Goal: Transaction & Acquisition: Download file/media

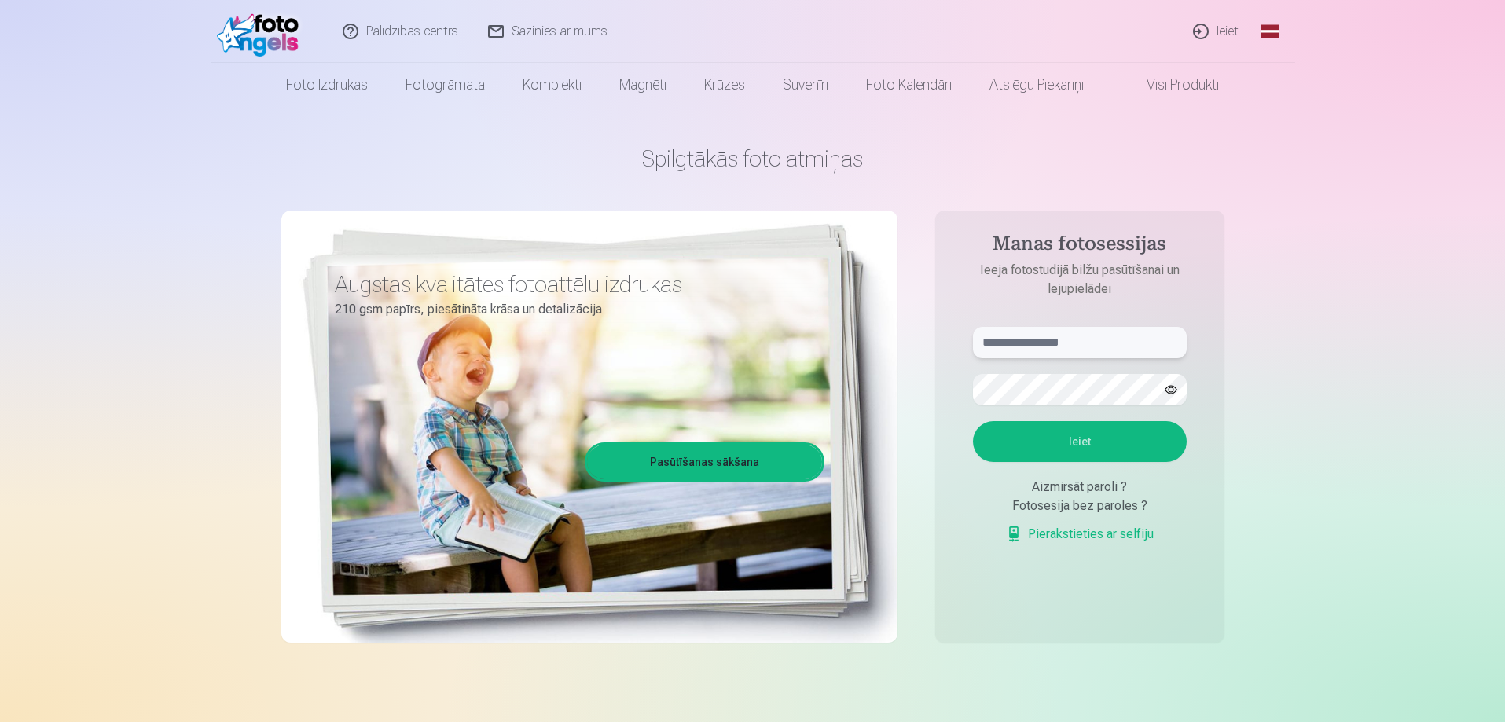
click at [1005, 342] on input "text" at bounding box center [1080, 342] width 214 height 31
type input "**********"
click at [1064, 434] on button "Ieiet" at bounding box center [1080, 441] width 214 height 41
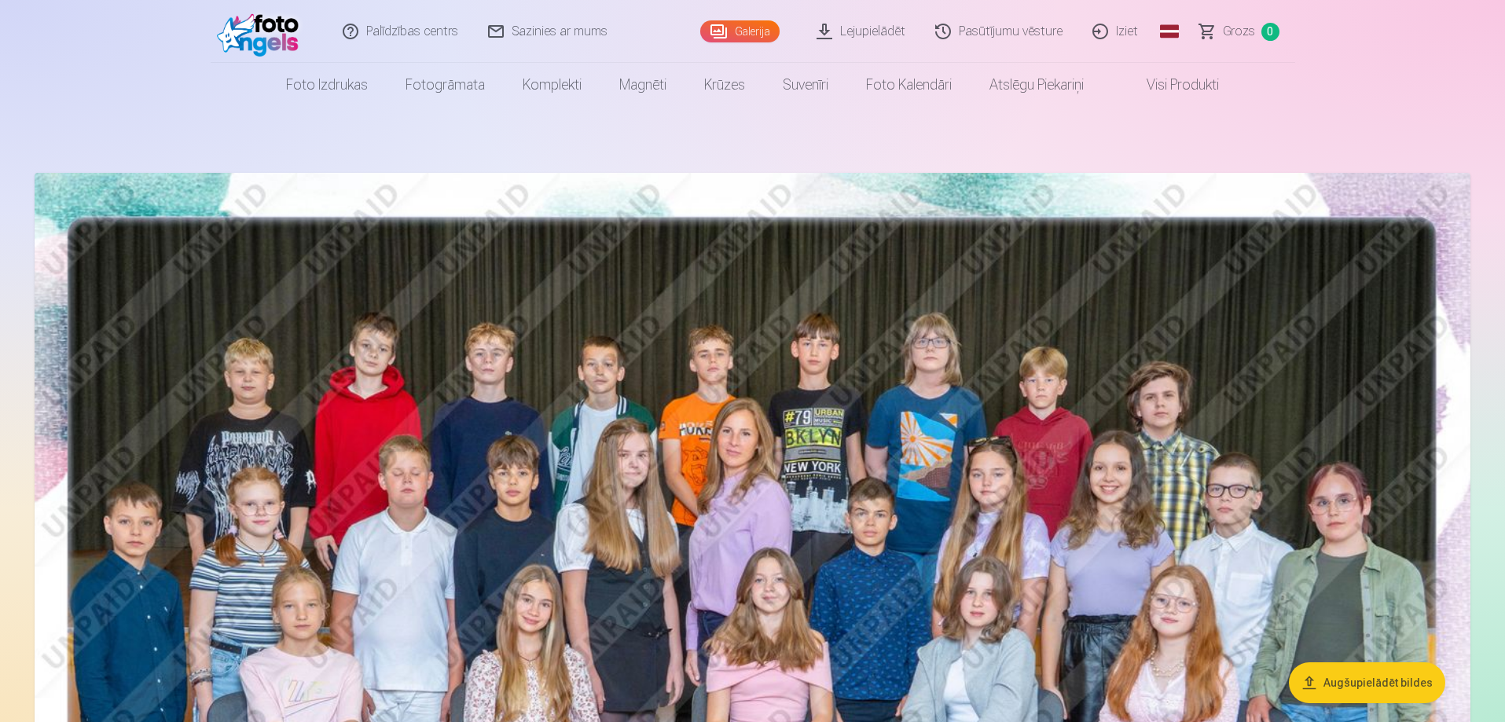
click at [864, 28] on link "Lejupielādēt" at bounding box center [861, 31] width 119 height 63
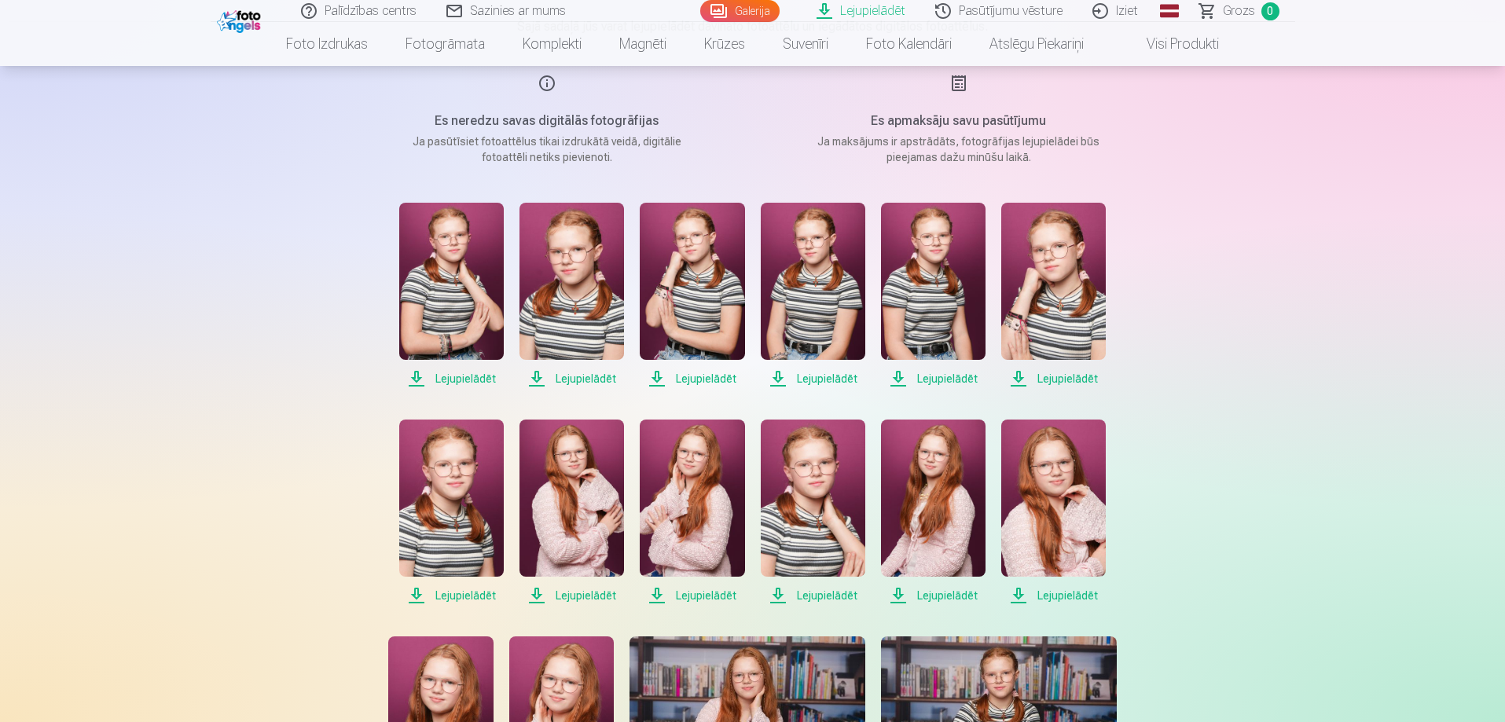
scroll to position [236, 0]
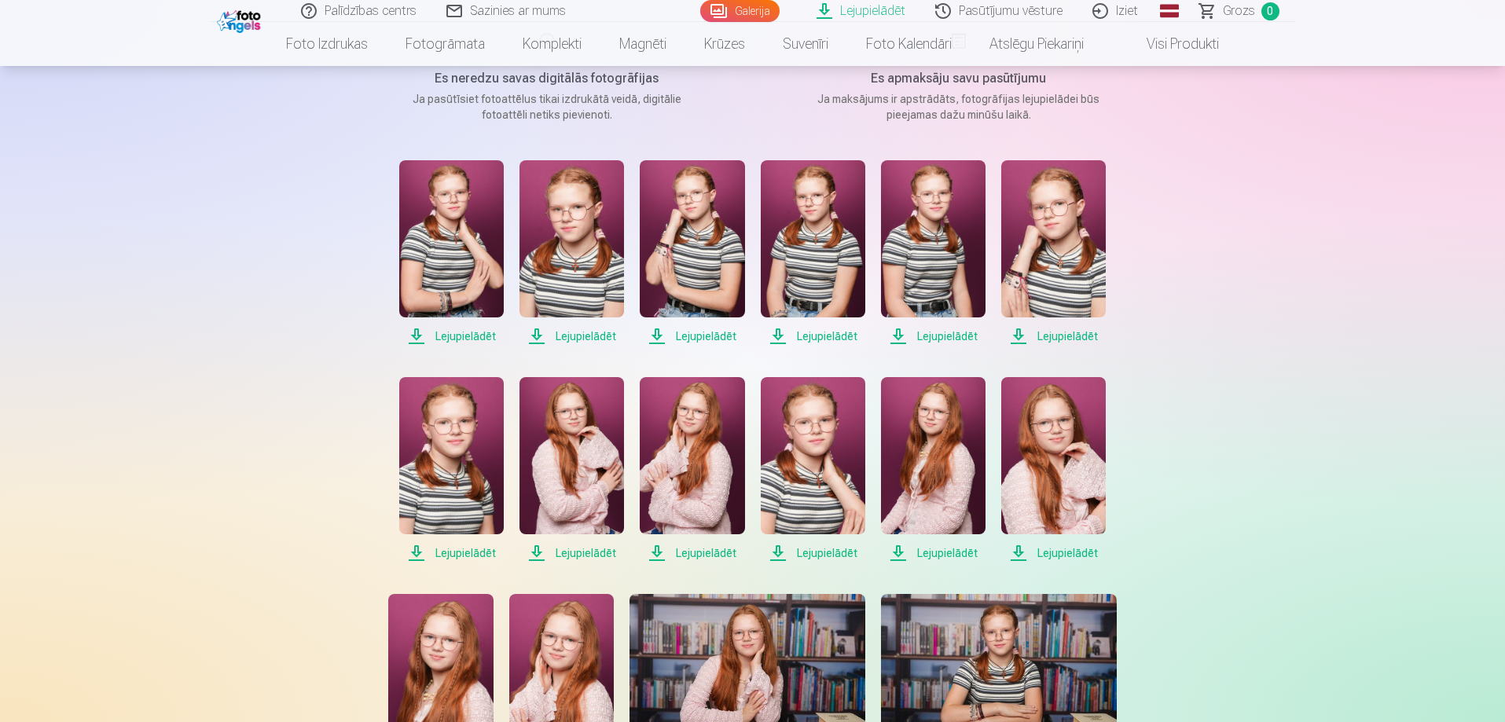
click at [416, 335] on span "Lejupielādēt" at bounding box center [451, 336] width 105 height 19
click at [535, 334] on span "Lejupielādēt" at bounding box center [571, 336] width 105 height 19
click at [655, 332] on span "Lejupielādēt" at bounding box center [692, 336] width 105 height 19
click at [774, 332] on span "Lejupielādēt" at bounding box center [813, 336] width 105 height 19
click at [895, 336] on span "Lejupielādēt" at bounding box center [933, 336] width 105 height 19
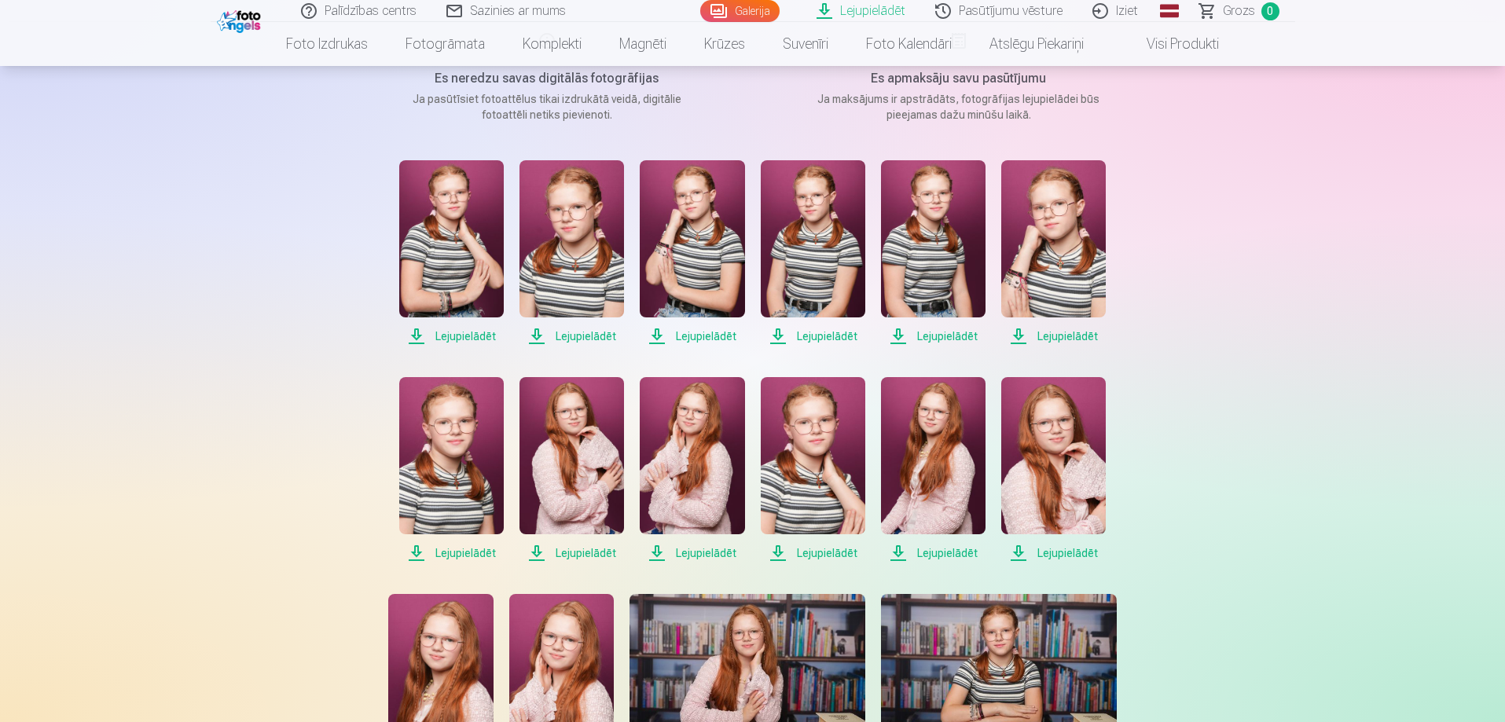
click at [1023, 336] on span "Lejupielādēt" at bounding box center [1053, 336] width 105 height 19
click at [413, 551] on span "Lejupielādēt" at bounding box center [451, 553] width 105 height 19
click at [537, 552] on span "Lejupielādēt" at bounding box center [571, 553] width 105 height 19
click at [662, 552] on span "Lejupielādēt" at bounding box center [692, 553] width 105 height 19
click at [780, 554] on span "Lejupielādēt" at bounding box center [813, 553] width 105 height 19
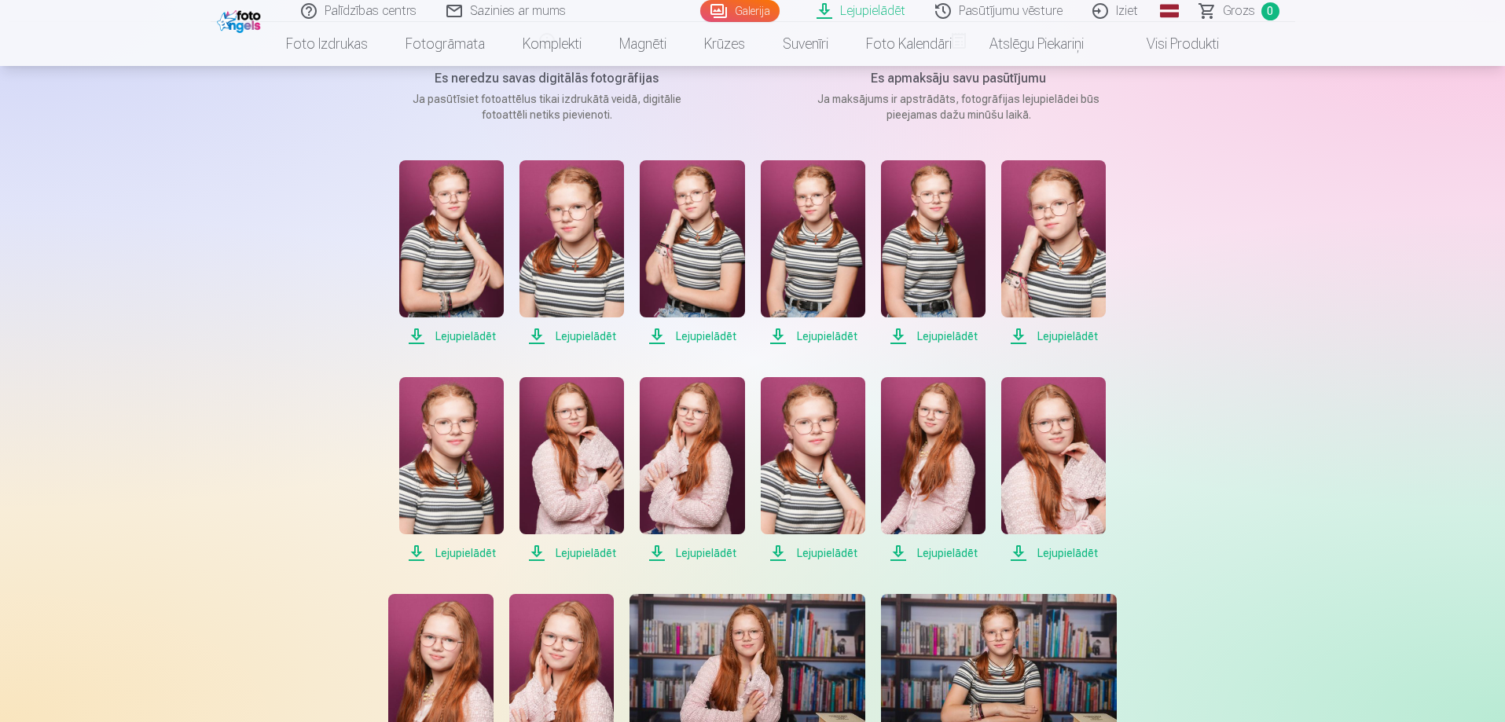
click at [902, 553] on span "Lejupielādēt" at bounding box center [933, 553] width 105 height 19
click at [1020, 552] on span "Lejupielādēt" at bounding box center [1053, 553] width 105 height 19
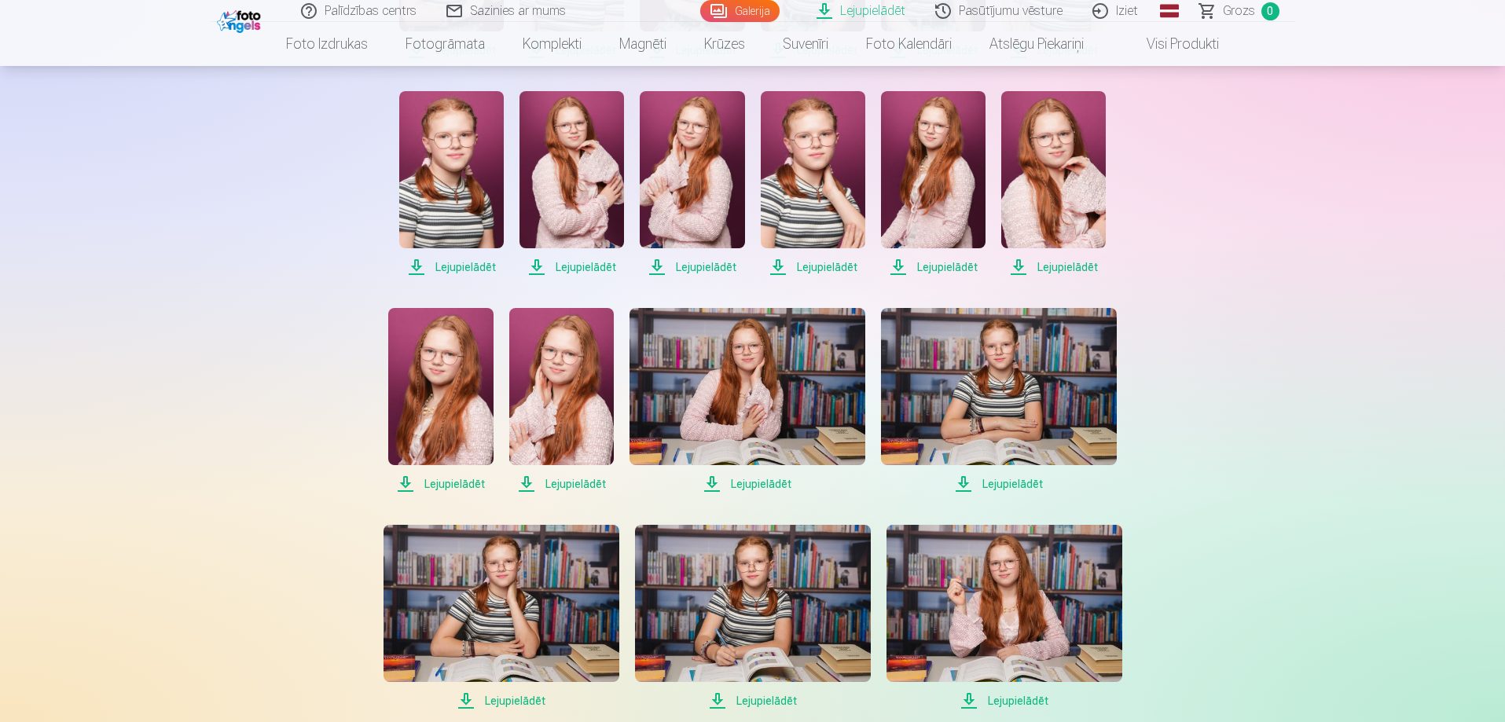
scroll to position [550, 0]
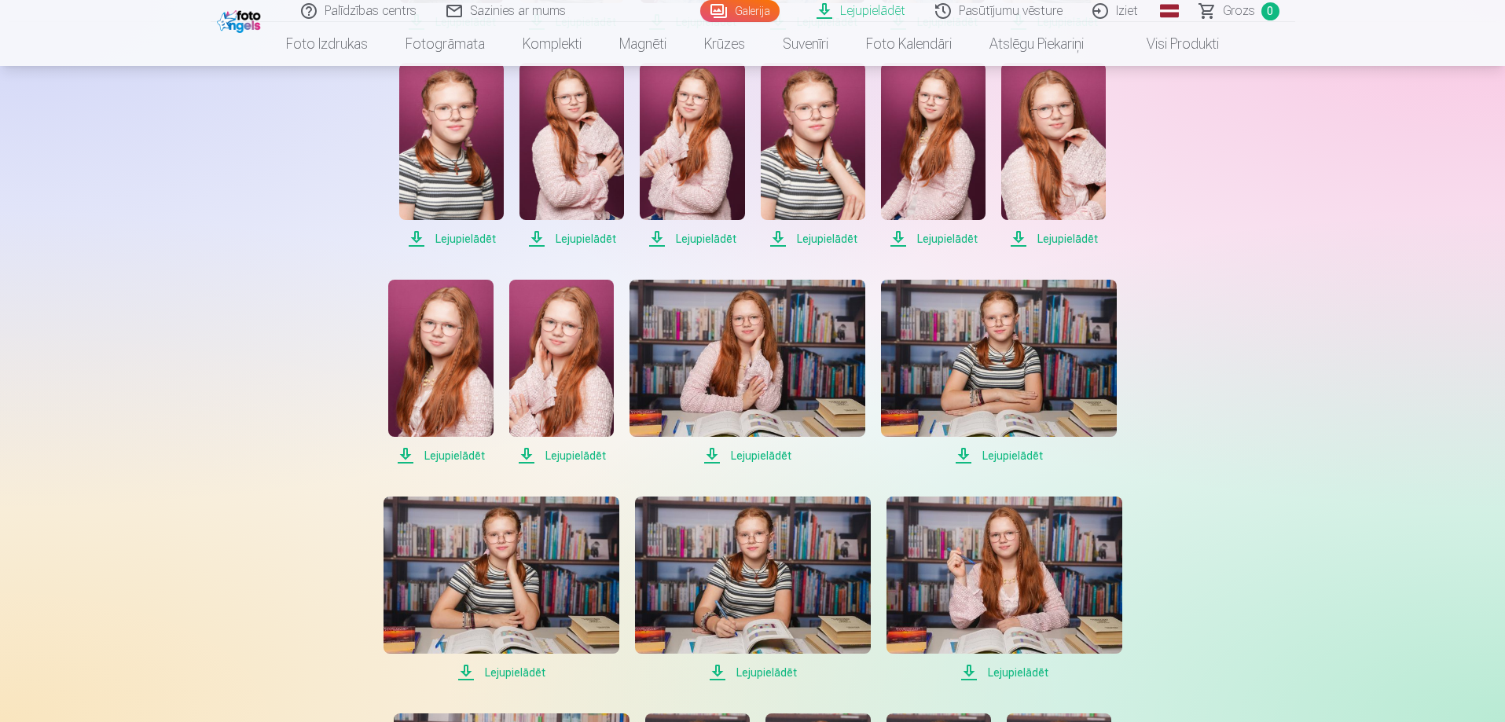
click at [402, 454] on span "Lejupielādēt" at bounding box center [440, 455] width 105 height 19
click at [524, 454] on span "Lejupielādēt" at bounding box center [561, 455] width 105 height 19
click at [712, 457] on span "Lejupielādēt" at bounding box center [747, 455] width 236 height 19
click at [964, 455] on span "Lejupielādēt" at bounding box center [999, 455] width 236 height 19
click at [465, 670] on span "Lejupielādēt" at bounding box center [501, 672] width 236 height 19
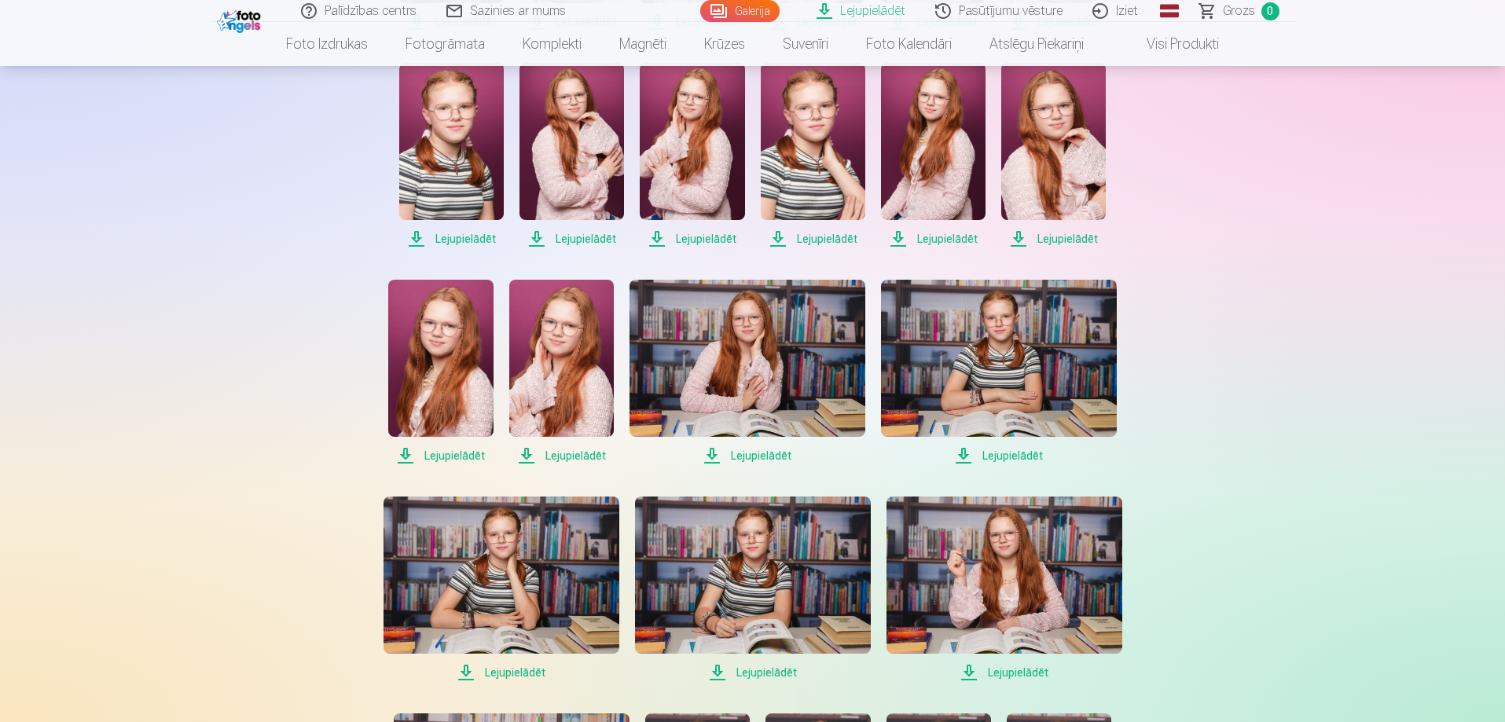
click at [714, 672] on span "Lejupielādēt" at bounding box center [753, 672] width 236 height 19
click at [968, 672] on span "Lejupielādēt" at bounding box center [1004, 672] width 236 height 19
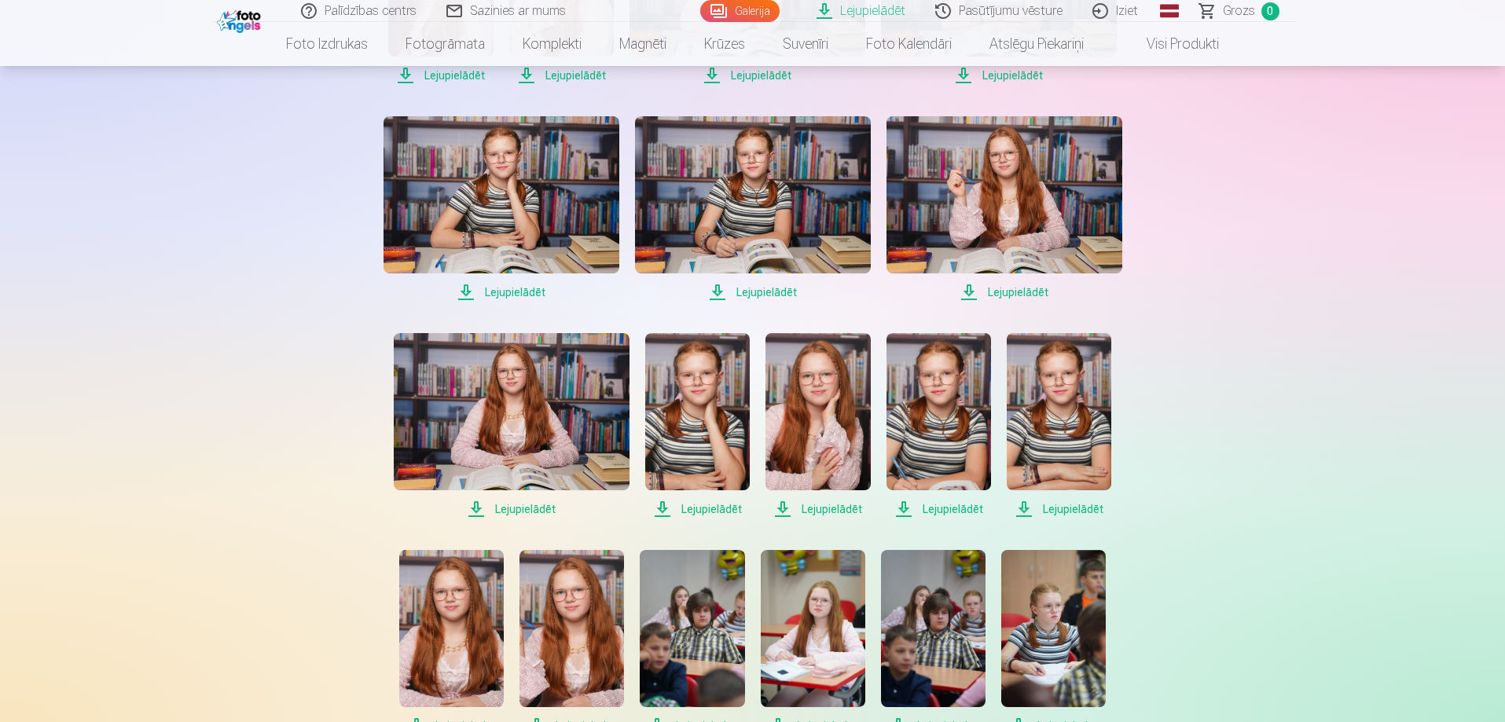
scroll to position [943, 0]
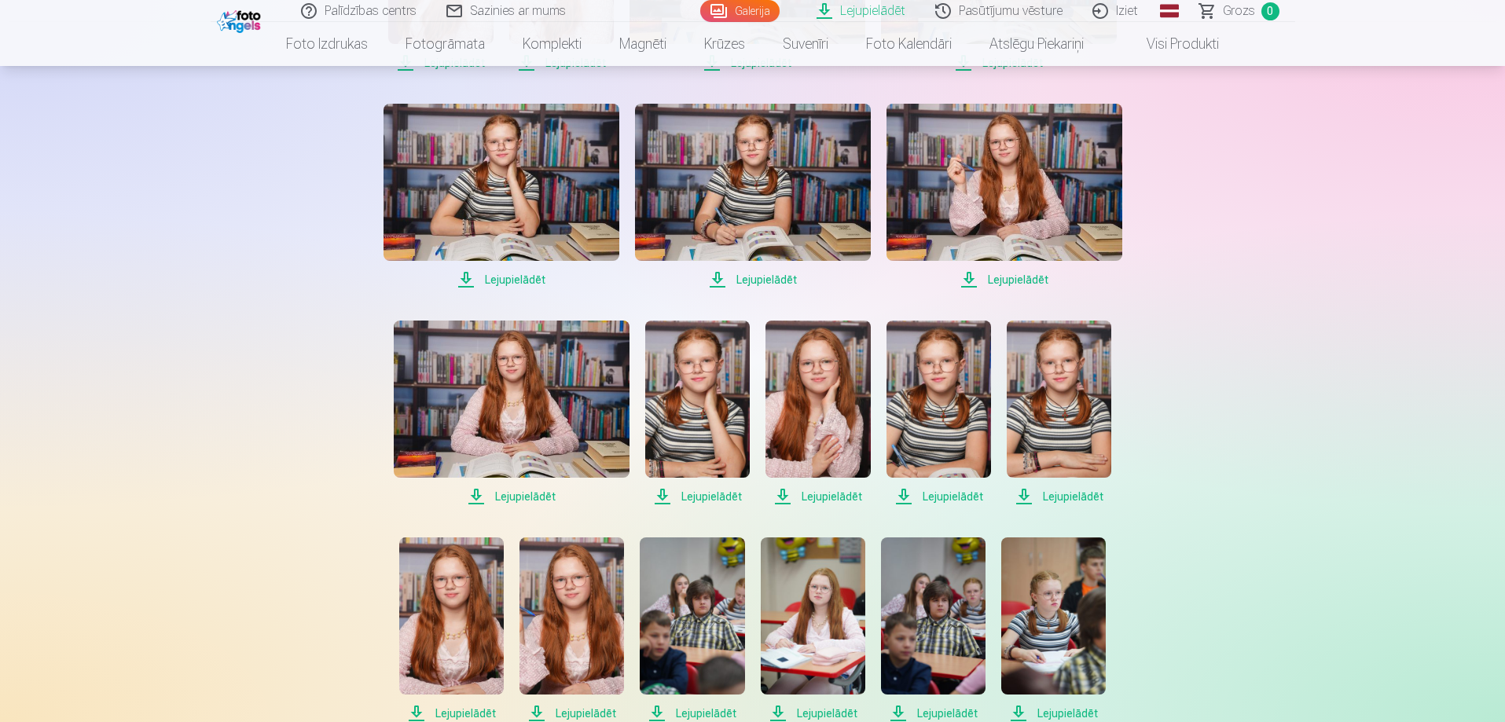
click at [475, 496] on span "Lejupielādēt" at bounding box center [512, 496] width 236 height 19
click at [658, 493] on span "Lejupielādēt" at bounding box center [697, 496] width 105 height 19
click at [780, 490] on span "Lejupielādēt" at bounding box center [817, 496] width 105 height 19
click at [901, 497] on span "Lejupielādēt" at bounding box center [938, 496] width 105 height 19
click at [1022, 496] on span "Lejupielādēt" at bounding box center [1059, 496] width 105 height 19
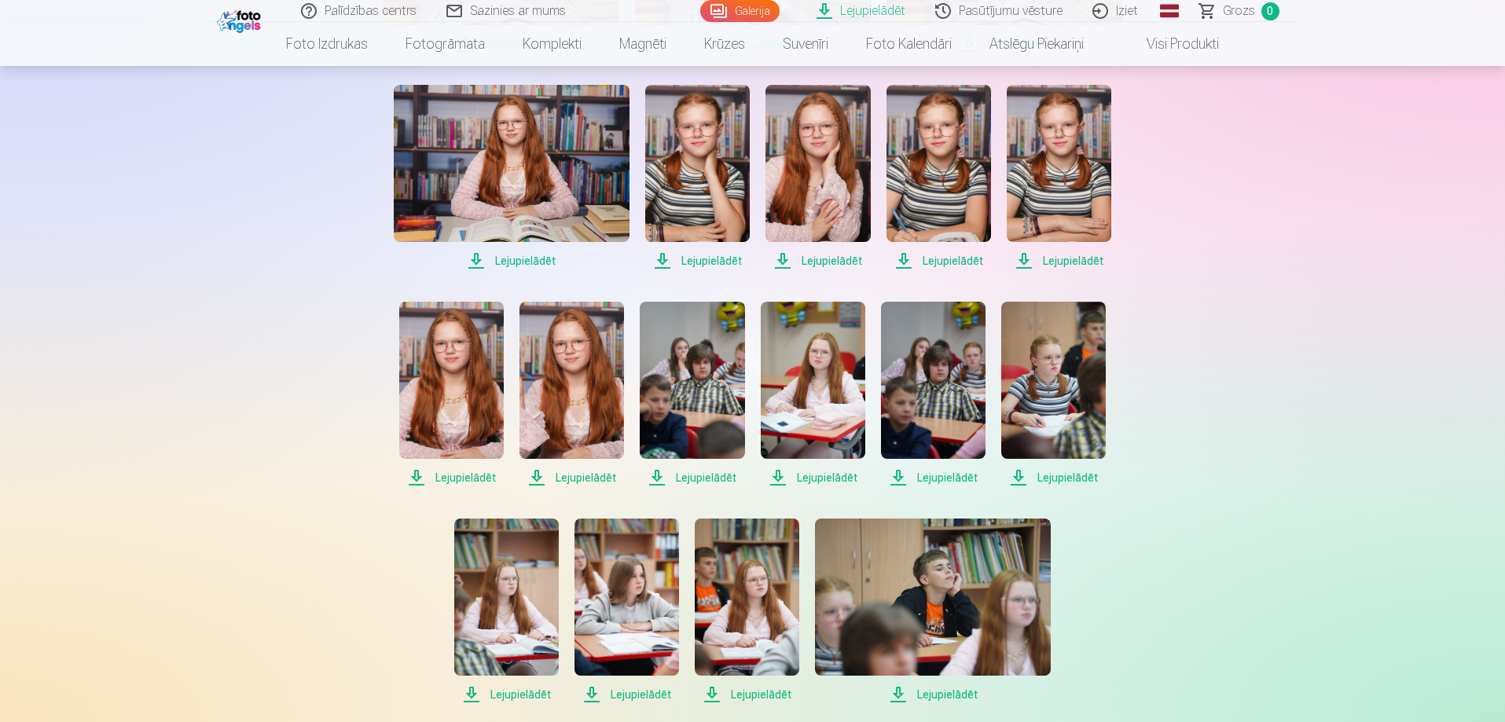
scroll to position [1257, 0]
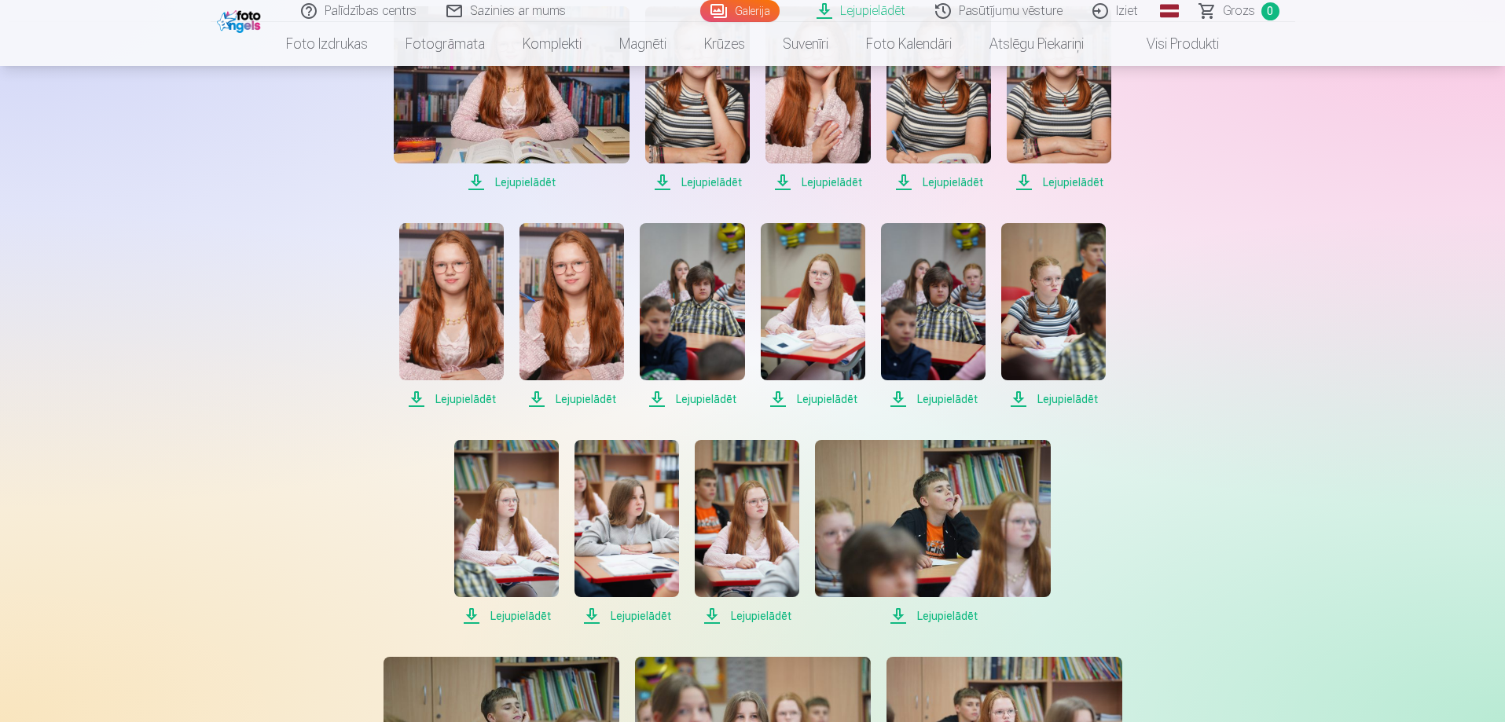
click at [415, 397] on span "Lejupielādēt" at bounding box center [451, 399] width 105 height 19
click at [537, 396] on span "Lejupielādēt" at bounding box center [571, 399] width 105 height 19
click at [774, 398] on span "Lejupielādēt" at bounding box center [813, 399] width 105 height 19
click at [1018, 396] on span "Lejupielādēt" at bounding box center [1053, 399] width 105 height 19
click at [468, 609] on span "Lejupielādēt" at bounding box center [506, 616] width 105 height 19
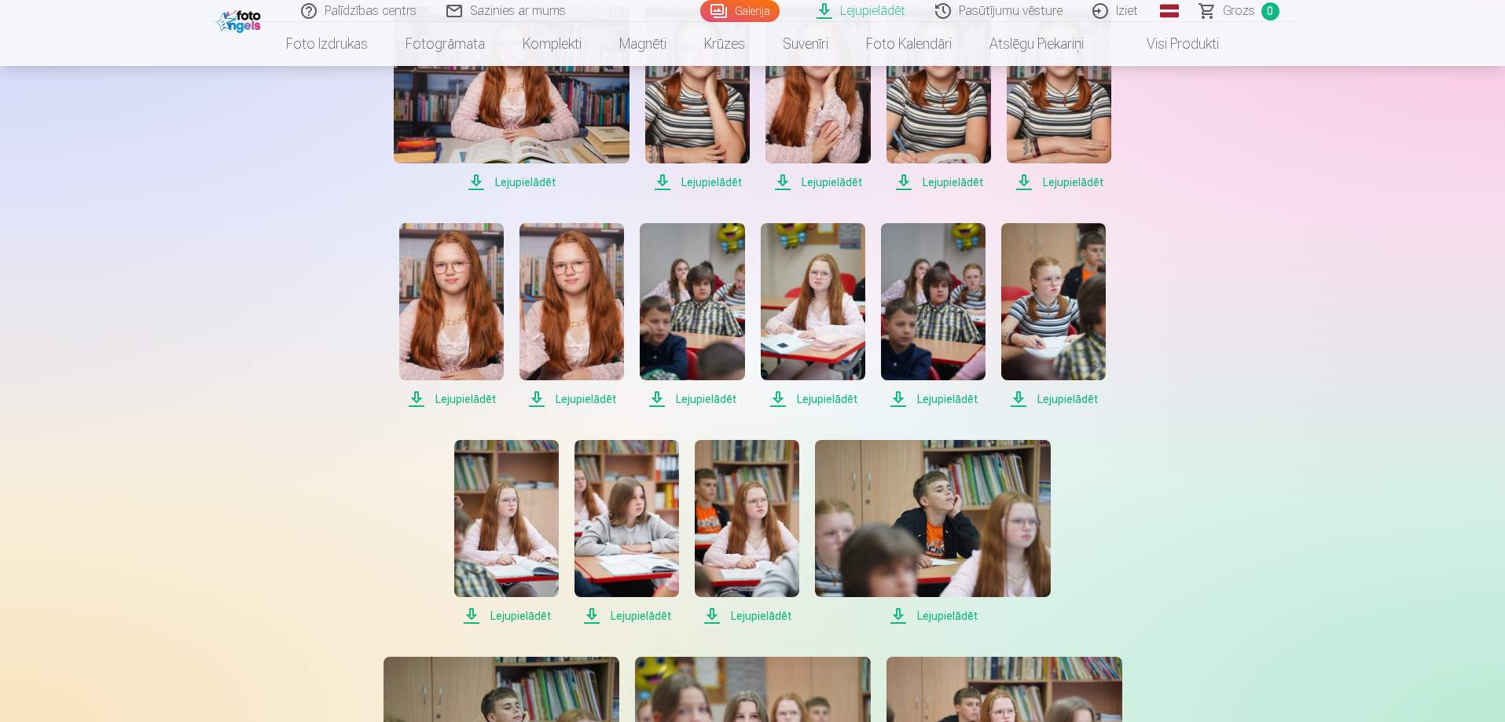
click at [711, 611] on span "Lejupielādēt" at bounding box center [747, 616] width 105 height 19
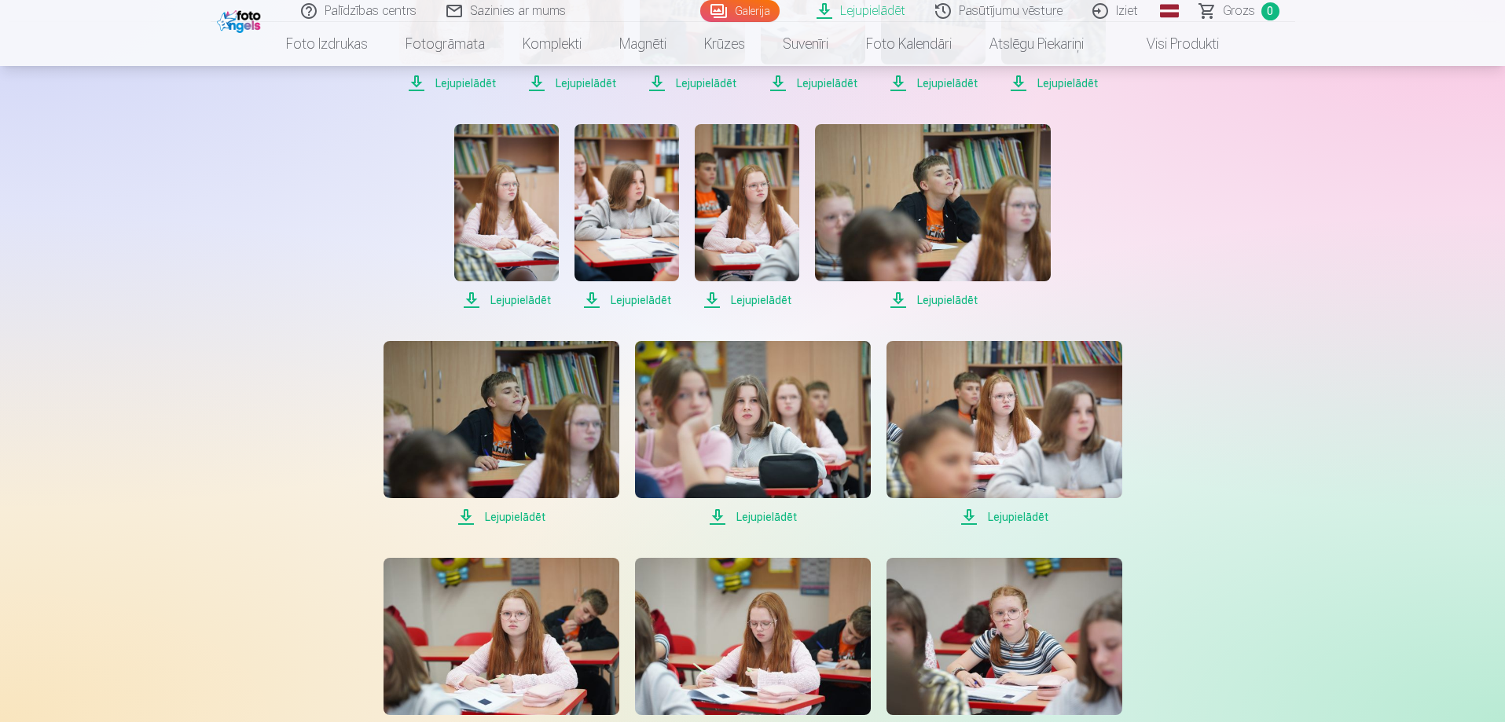
scroll to position [1650, 0]
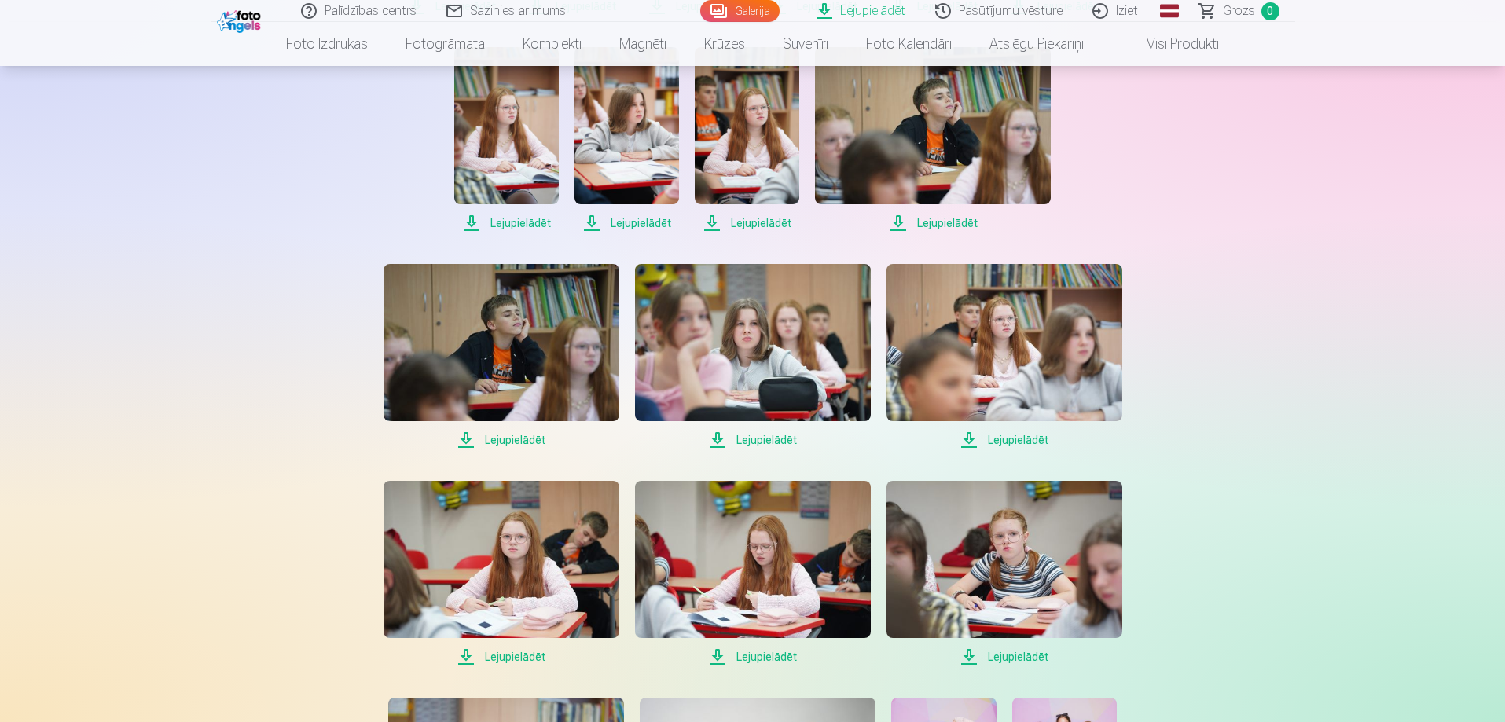
click at [464, 650] on span "Lejupielādēt" at bounding box center [501, 656] width 236 height 19
click at [713, 651] on span "Lejupielādēt" at bounding box center [753, 656] width 236 height 19
click at [966, 651] on span "Lejupielādēt" at bounding box center [1004, 656] width 236 height 19
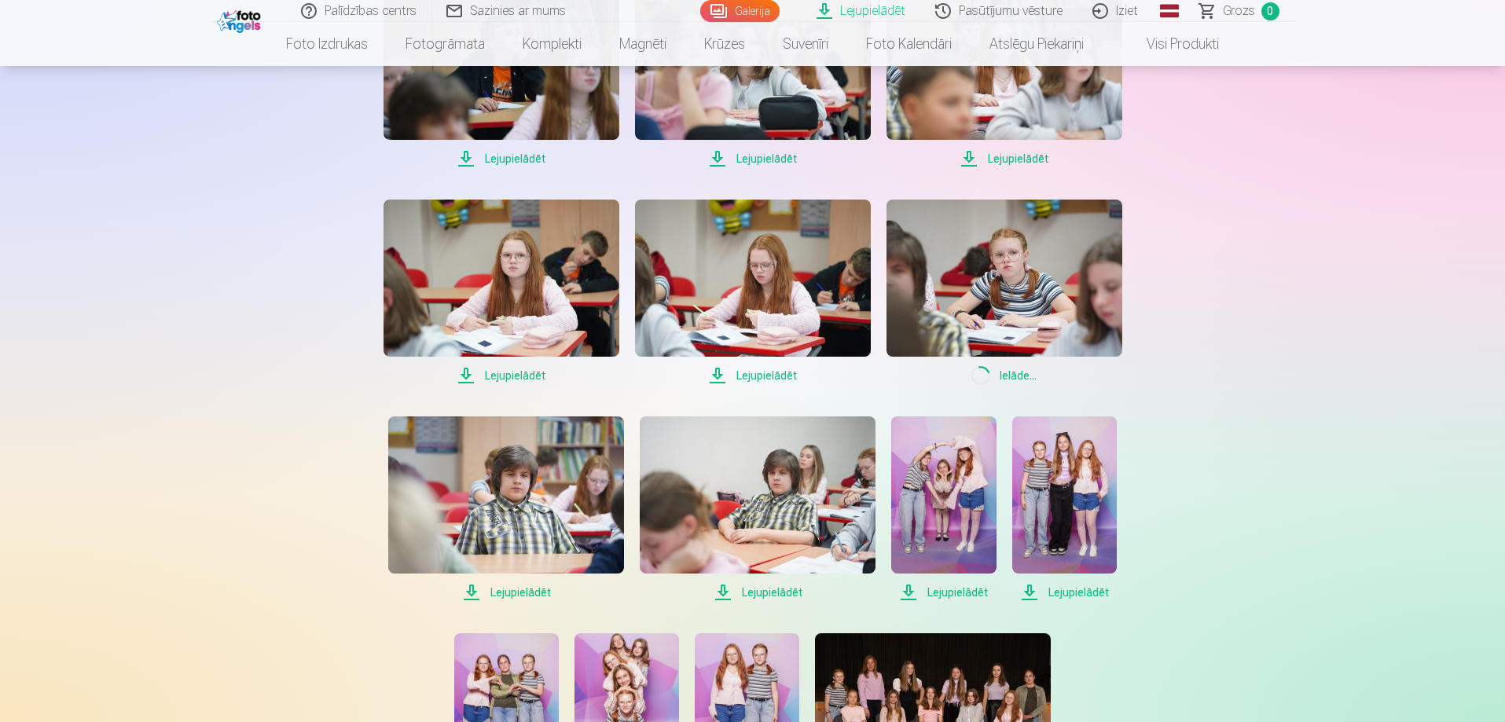
scroll to position [2122, 0]
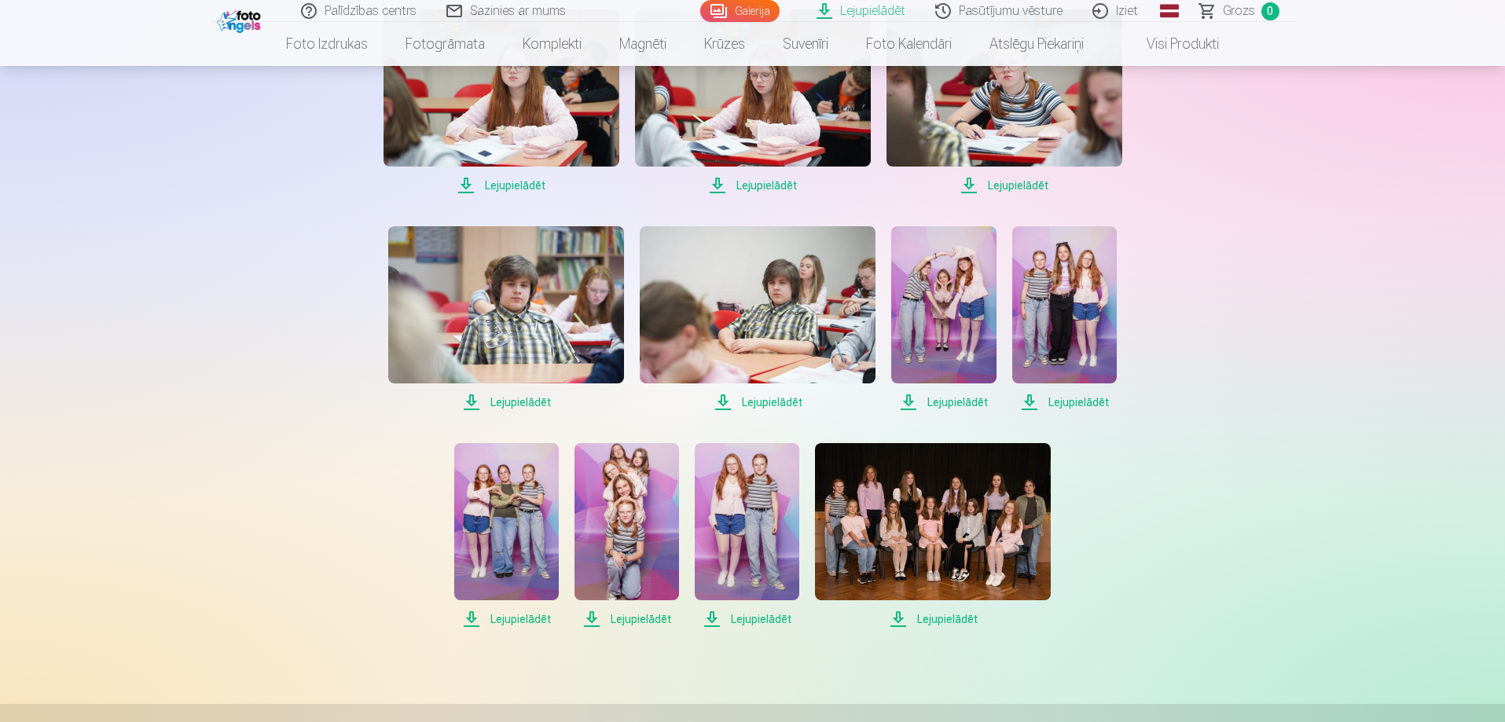
click at [942, 404] on span "Lejupielādēt" at bounding box center [943, 402] width 105 height 19
click at [1091, 398] on span "Lejupielādēt" at bounding box center [1064, 402] width 105 height 19
click at [509, 620] on span "Lejupielādēt" at bounding box center [506, 619] width 105 height 19
click at [639, 620] on span "Lejupielādēt" at bounding box center [626, 619] width 105 height 19
click at [724, 621] on span "Lejupielādēt" at bounding box center [747, 619] width 105 height 19
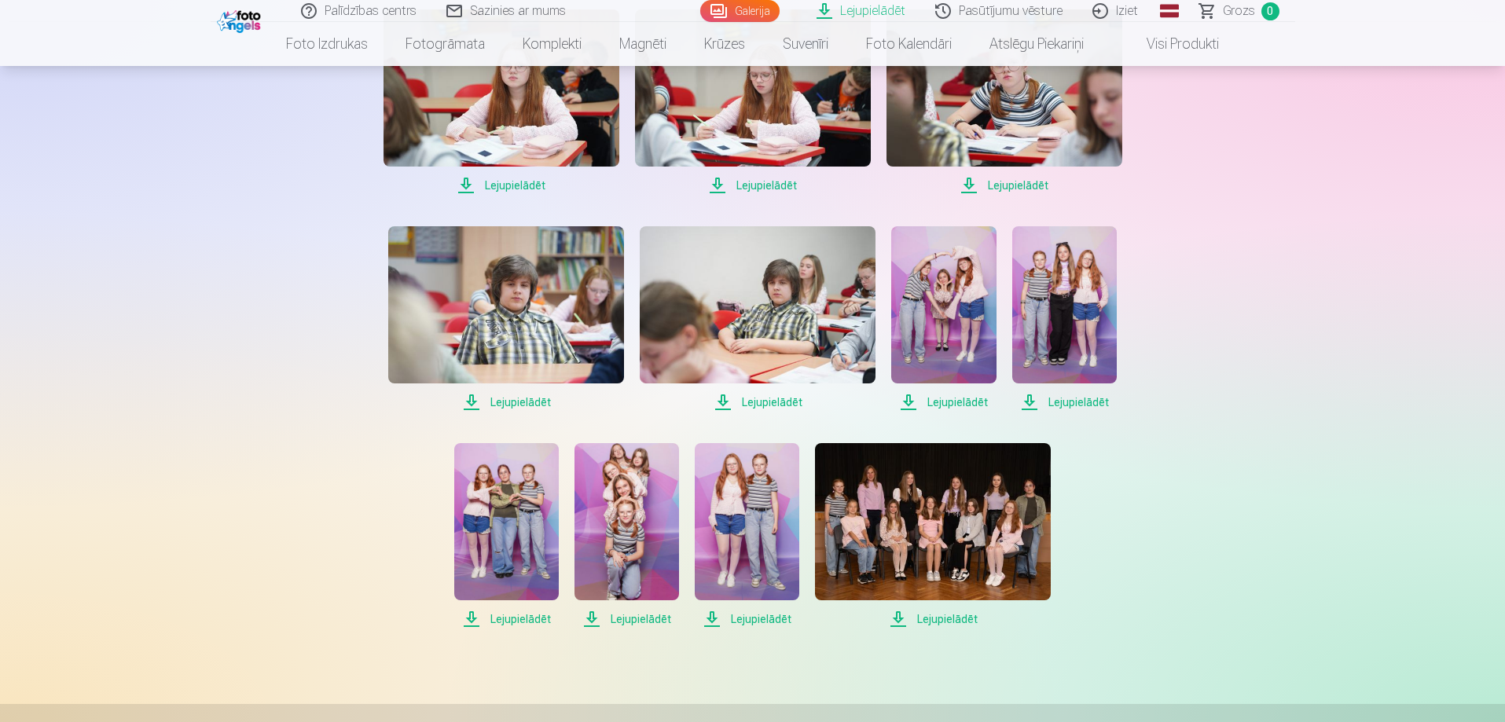
click at [937, 619] on span "Lejupielādēt" at bounding box center [933, 619] width 236 height 19
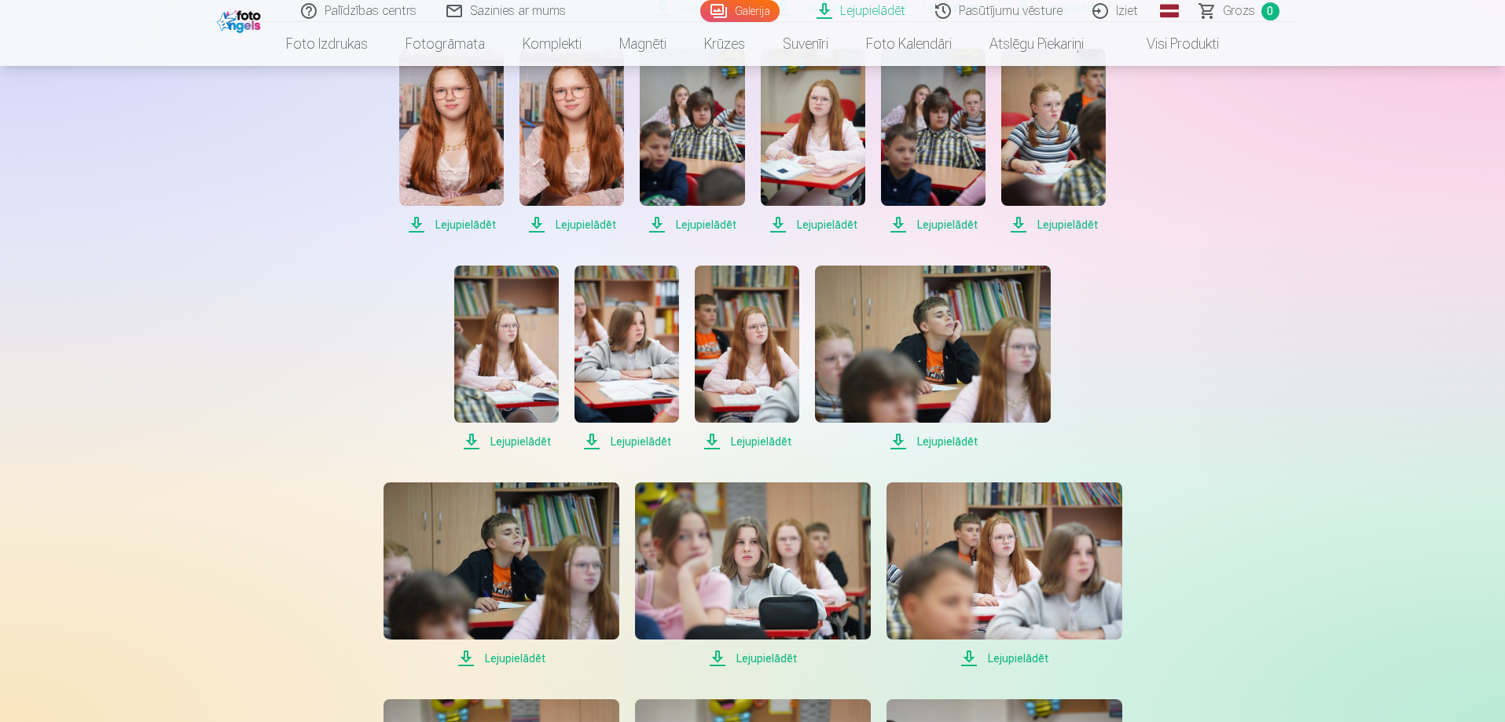
scroll to position [1414, 0]
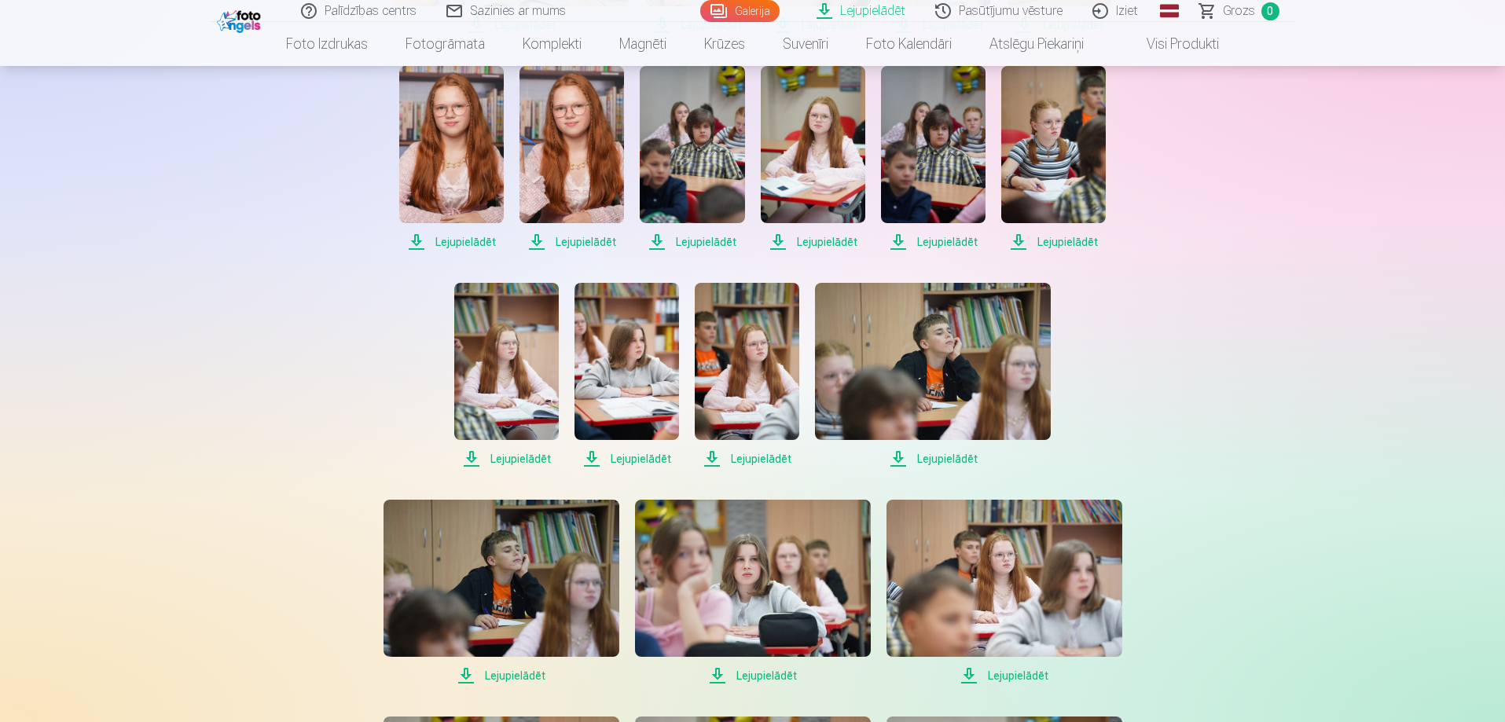
click at [1130, 13] on link "Iziet" at bounding box center [1115, 11] width 75 height 22
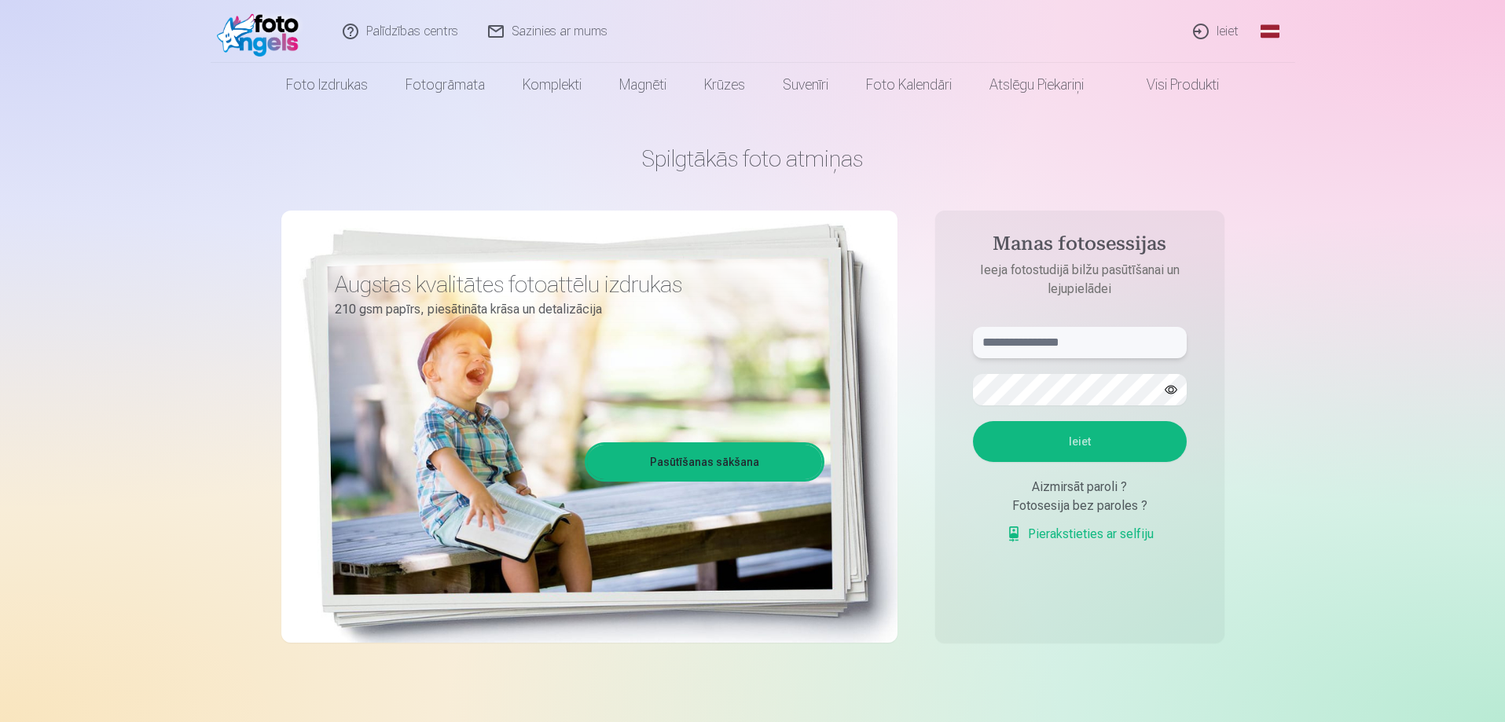
click at [1019, 337] on input "text" at bounding box center [1080, 342] width 214 height 31
type input "**********"
click at [1056, 431] on button "Ieiet" at bounding box center [1080, 441] width 214 height 41
